Goal: Task Accomplishment & Management: Use online tool/utility

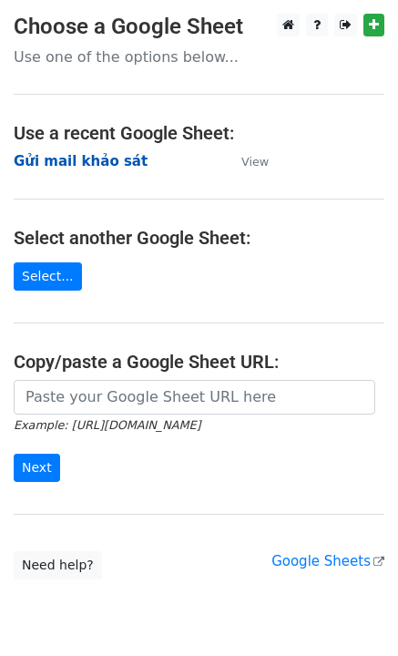
click at [98, 162] on strong "Gửi mail khảo sát" at bounding box center [81, 161] width 134 height 16
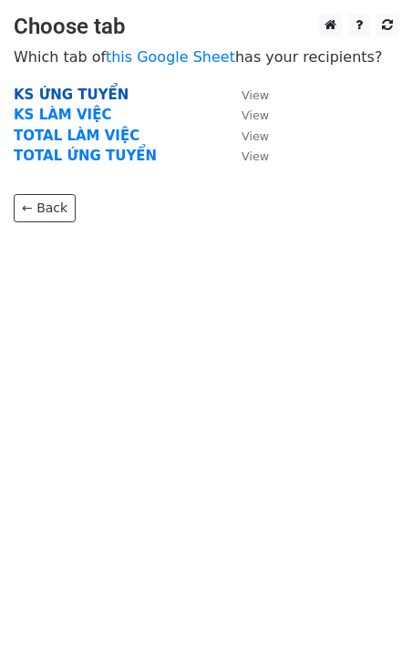
click at [101, 87] on strong "KS ỨNG TUYỂN" at bounding box center [71, 95] width 115 height 16
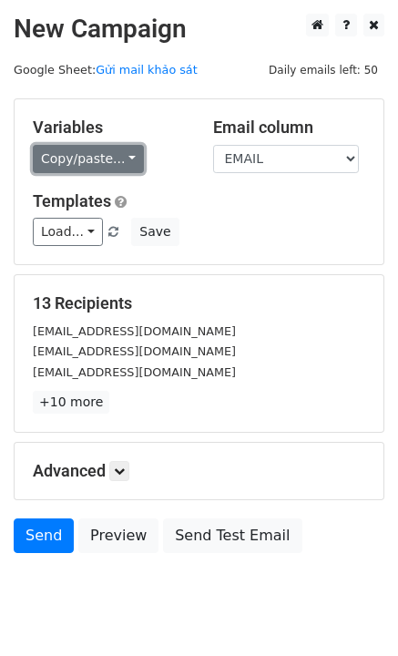
click at [109, 152] on link "Copy/paste..." at bounding box center [88, 159] width 111 height 28
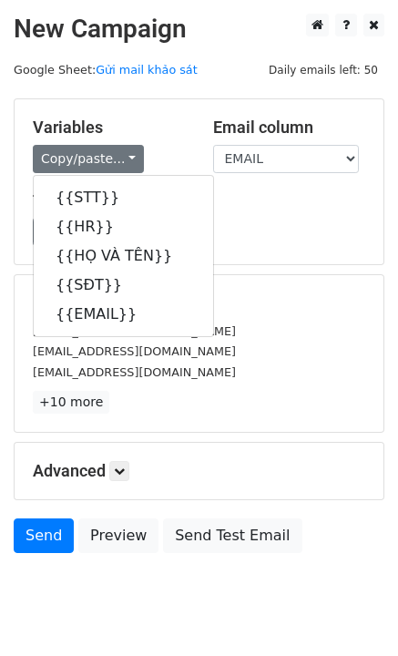
click at [179, 125] on h5 "Variables" at bounding box center [109, 127] width 153 height 20
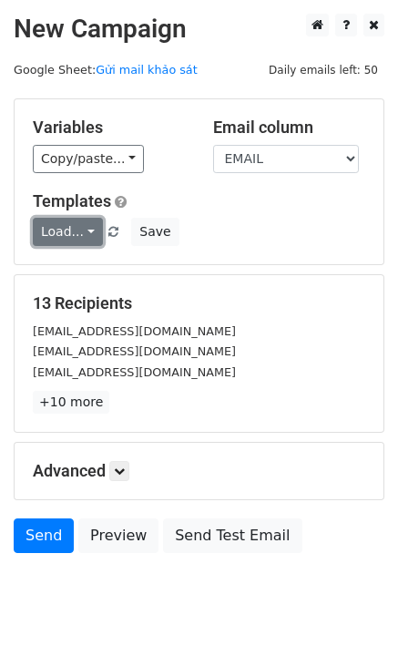
click at [60, 235] on link "Load..." at bounding box center [68, 232] width 70 height 28
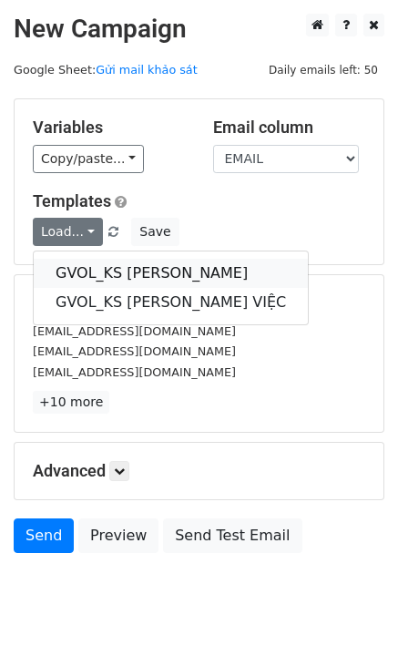
click at [111, 273] on link "GVOL_KS ỨNG TUYỂN" at bounding box center [171, 273] width 274 height 29
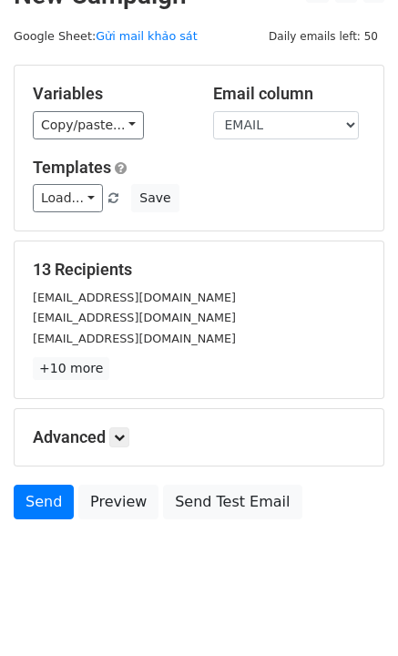
scroll to position [52, 0]
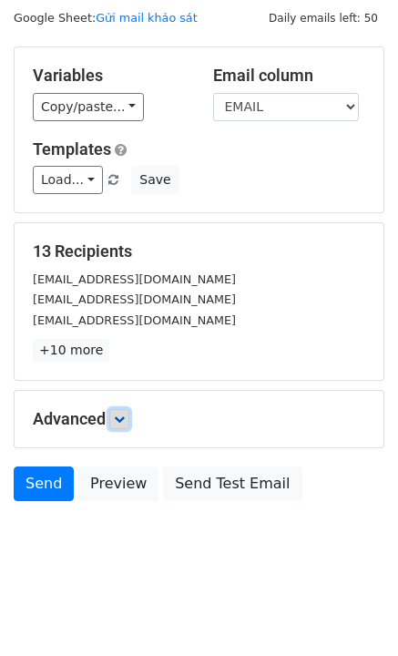
click at [125, 420] on icon at bounding box center [119, 418] width 11 height 11
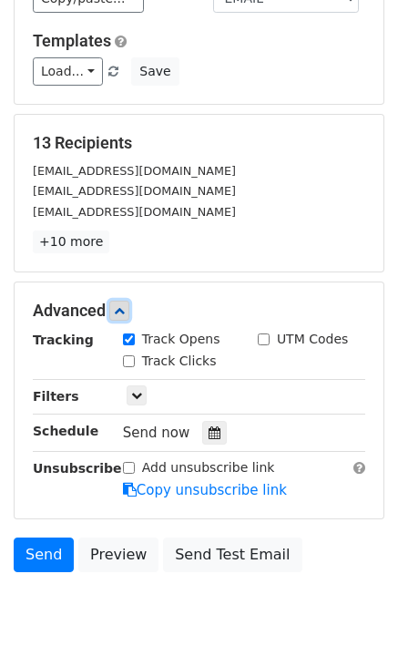
scroll to position [139, 0]
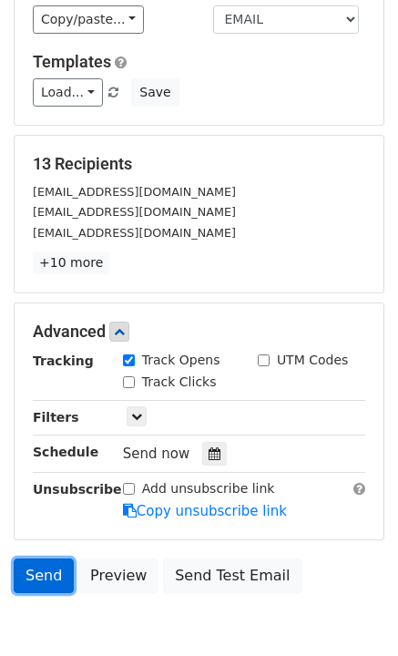
click at [26, 564] on link "Send" at bounding box center [44, 575] width 60 height 35
